Goal: Navigation & Orientation: Find specific page/section

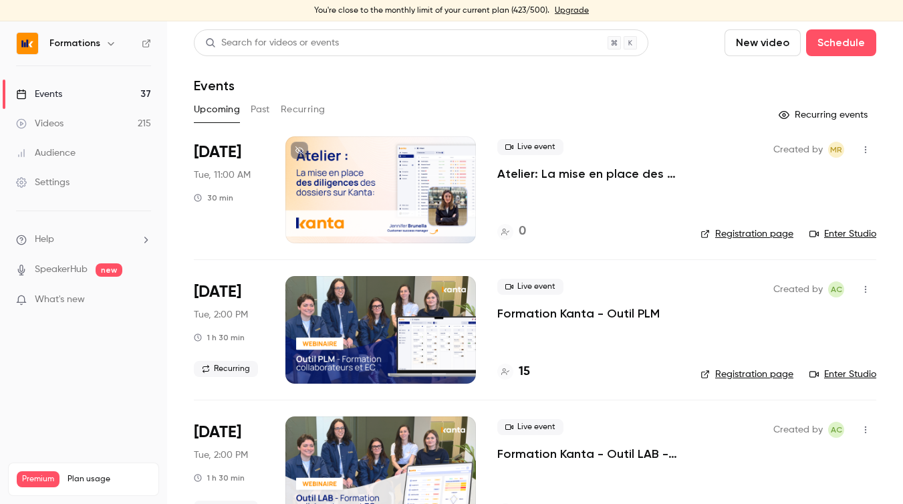
click at [255, 106] on button "Past" at bounding box center [260, 109] width 19 height 21
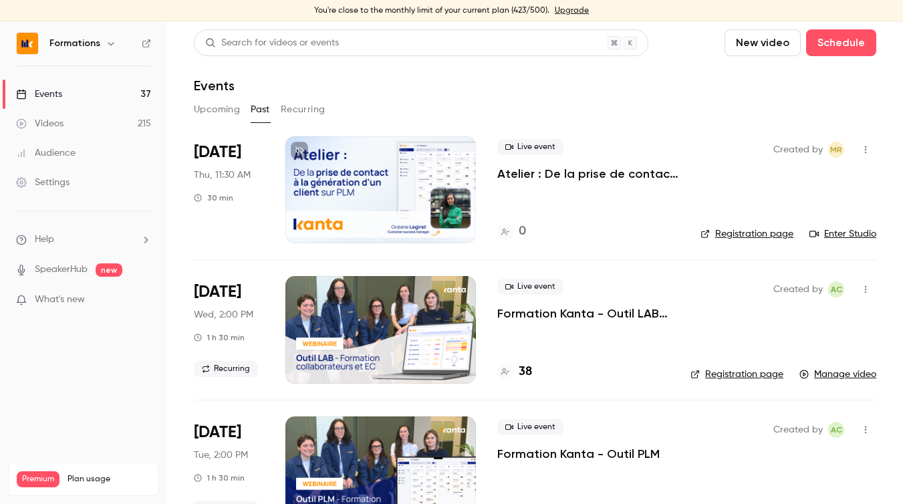
click at [71, 84] on link "Events 37" at bounding box center [83, 94] width 167 height 29
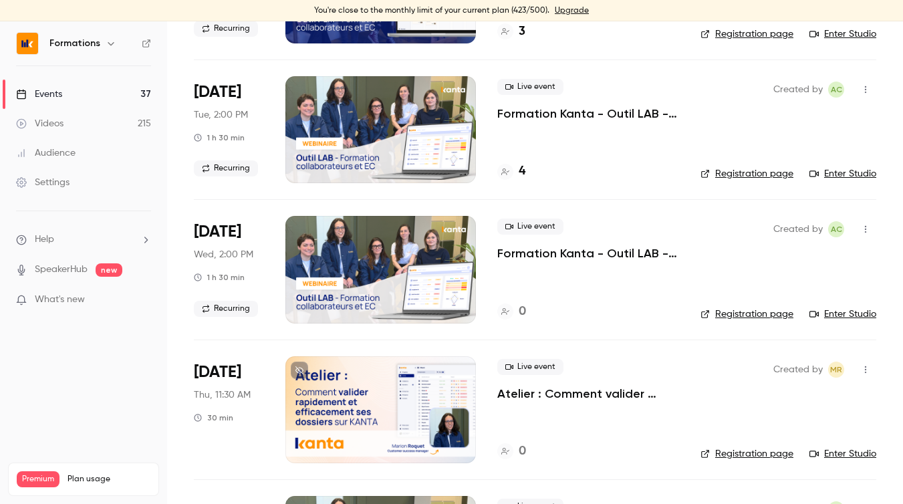
scroll to position [915, 0]
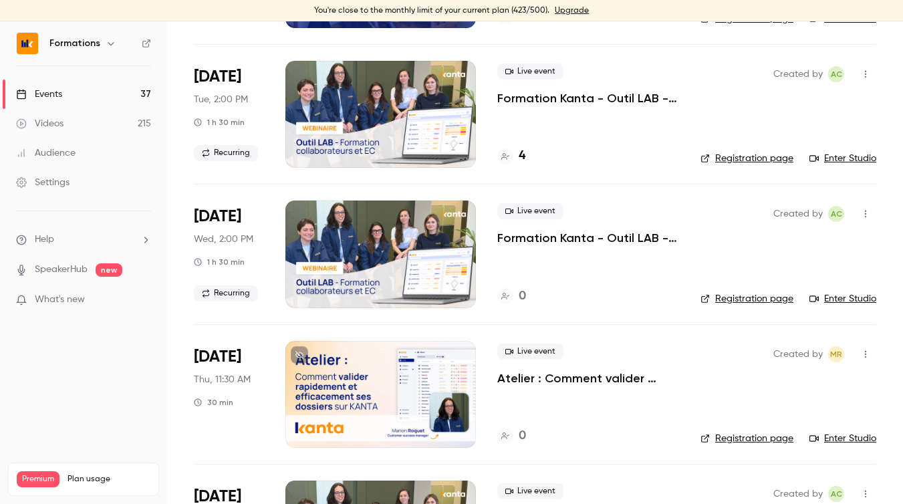
click at [732, 300] on link "Registration page" at bounding box center [746, 298] width 93 height 13
